Goal: Information Seeking & Learning: Compare options

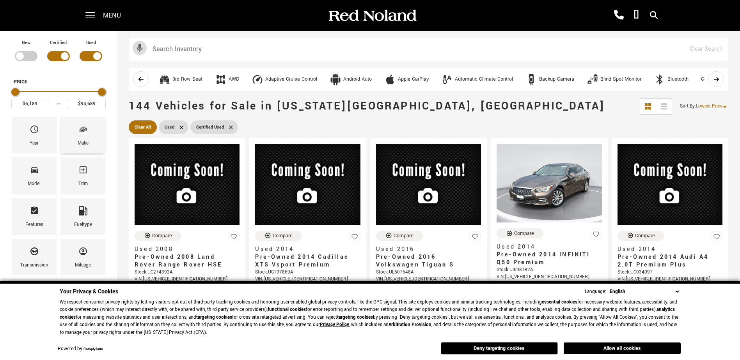
click at [85, 135] on span "Make" at bounding box center [82, 131] width 9 height 16
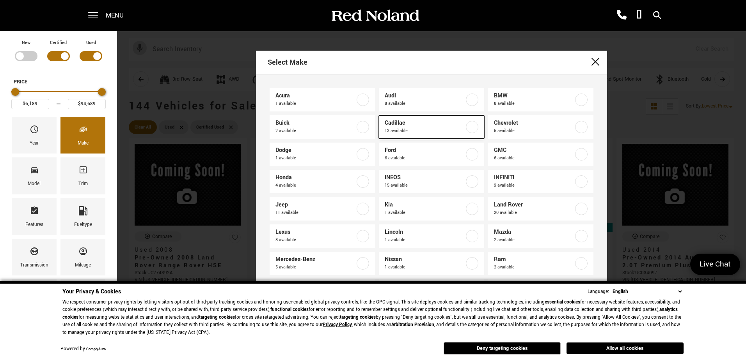
click at [421, 124] on span "Cadillac" at bounding box center [425, 123] width 80 height 8
type input "$10,189"
checkbox input "true"
click at [678, 291] on select "English Spanish / Español English / [GEOGRAPHIC_DATA] Korean / 한국어 Vietnamese /…" at bounding box center [647, 292] width 73 height 8
click at [677, 290] on select "English Spanish / Español English / [GEOGRAPHIC_DATA] Korean / 한국어 Vietnamese /…" at bounding box center [647, 292] width 73 height 8
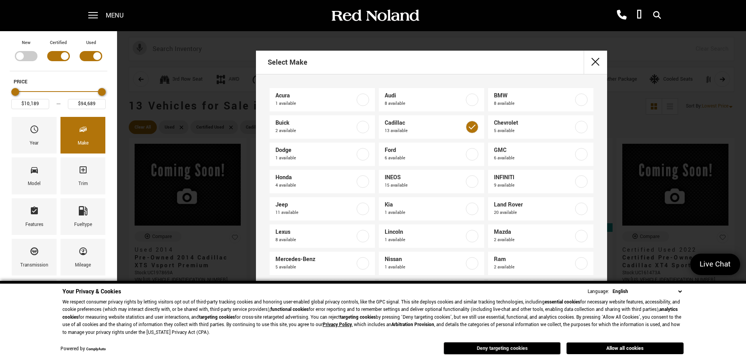
click at [522, 347] on button "Deny targeting cookies" at bounding box center [502, 349] width 117 height 12
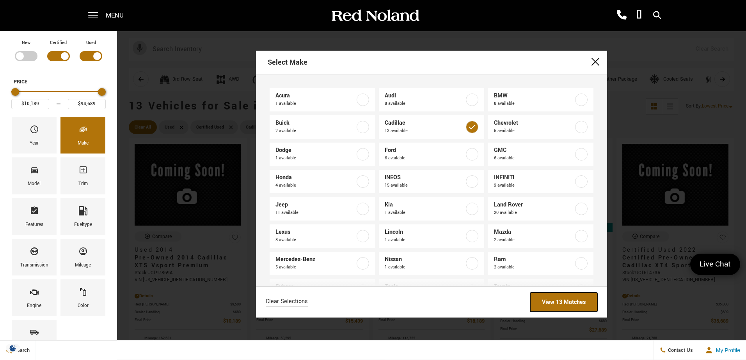
click at [568, 304] on link "View 13 Matches" at bounding box center [563, 302] width 67 height 19
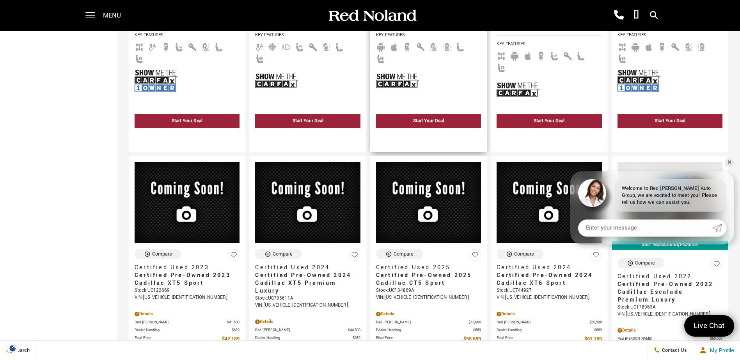
scroll to position [351, 0]
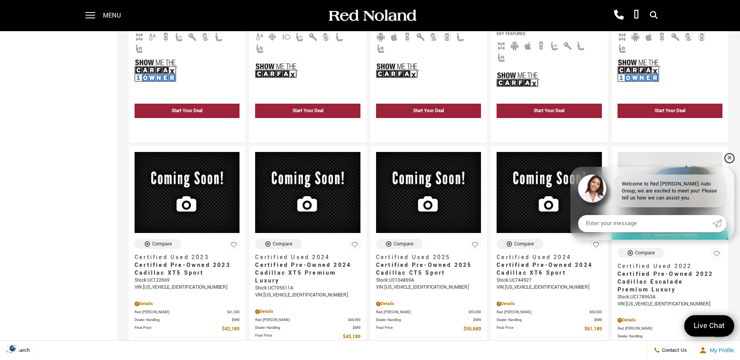
click at [730, 156] on link "✕" at bounding box center [729, 158] width 9 height 9
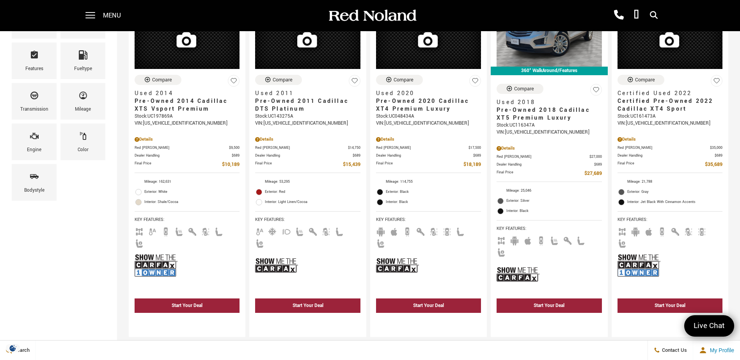
scroll to position [0, 0]
